Goal: Consume media (video, audio)

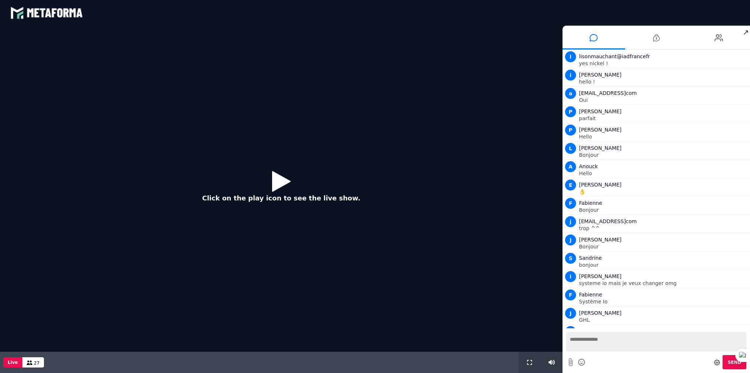
scroll to position [141, 0]
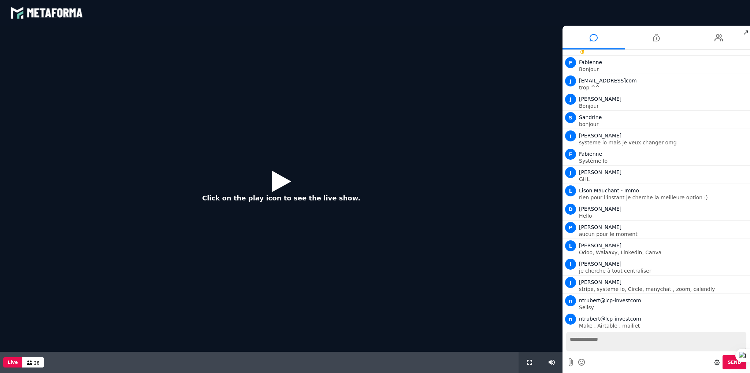
click at [281, 180] on icon at bounding box center [281, 181] width 19 height 24
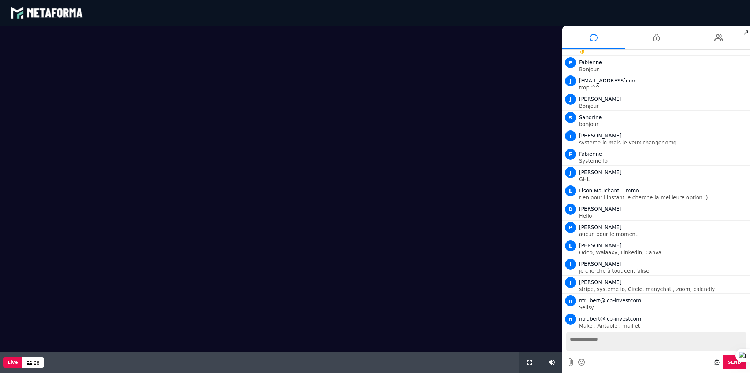
scroll to position [159, 0]
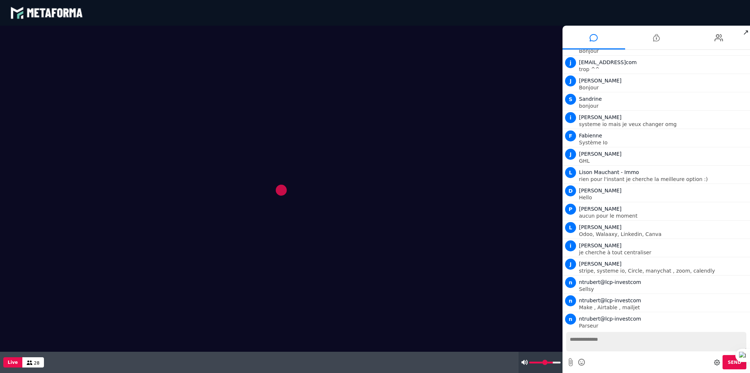
type input "*"
click at [530, 362] on input "range" at bounding box center [544, 362] width 31 height 2
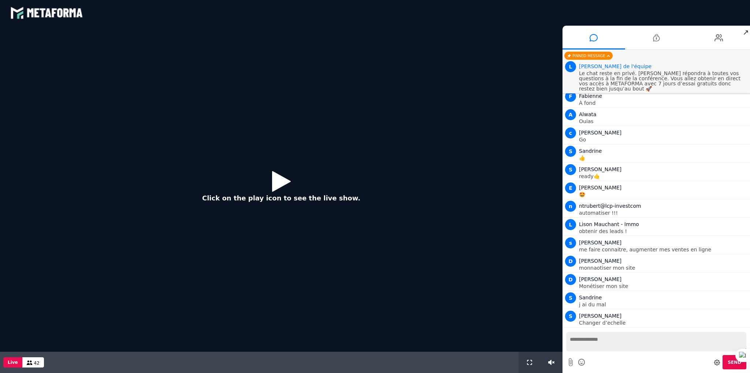
scroll to position [713, 0]
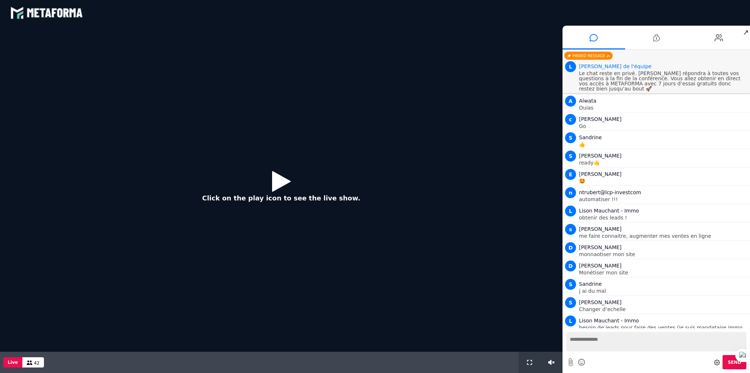
click at [716, 362] on icon at bounding box center [717, 362] width 6 height 6
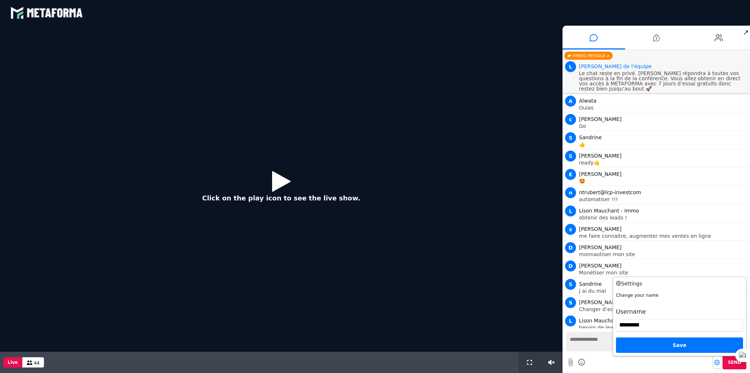
scroll to position [877, 0]
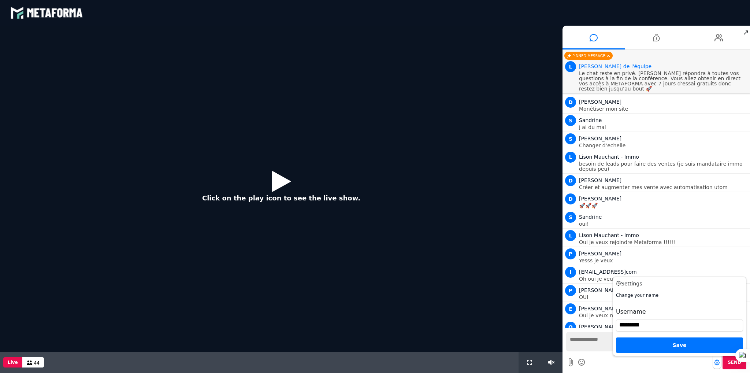
click at [280, 171] on icon at bounding box center [281, 181] width 19 height 24
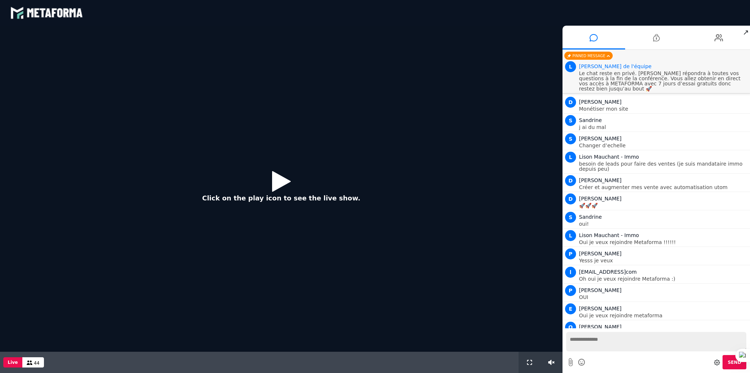
click at [276, 176] on icon at bounding box center [281, 181] width 19 height 24
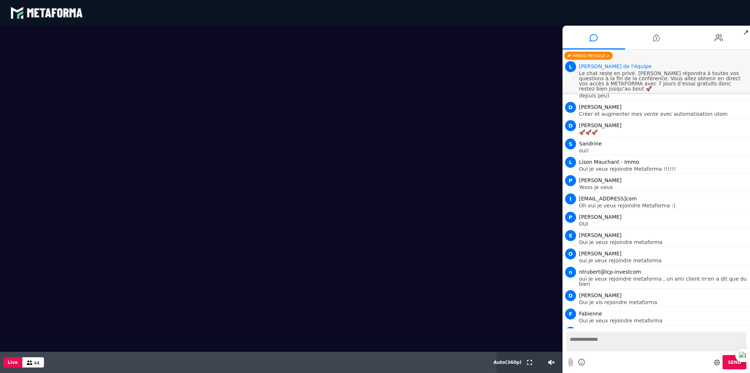
scroll to position [968, 0]
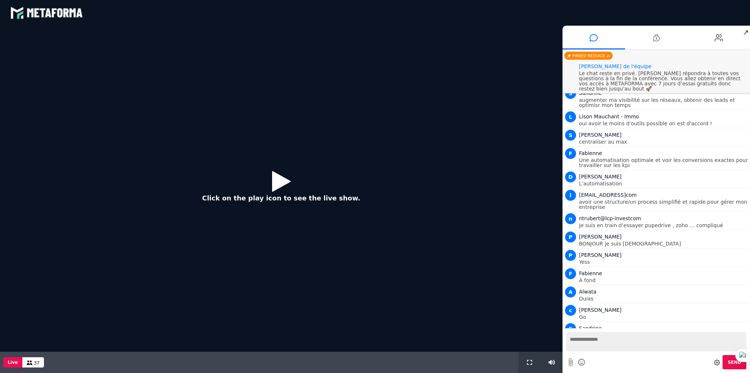
scroll to position [453, 0]
